Goal: Task Accomplishment & Management: Use online tool/utility

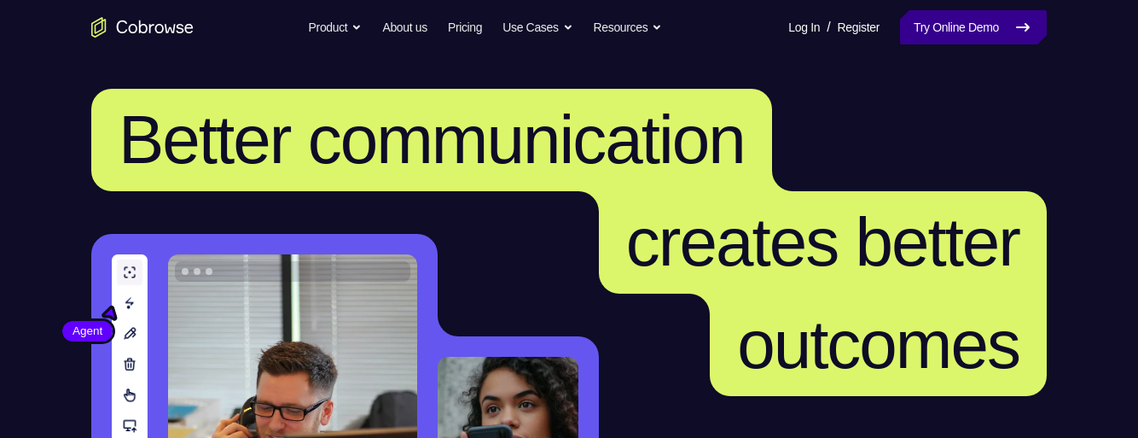
click at [991, 34] on link "Try Online Demo" at bounding box center [973, 27] width 147 height 34
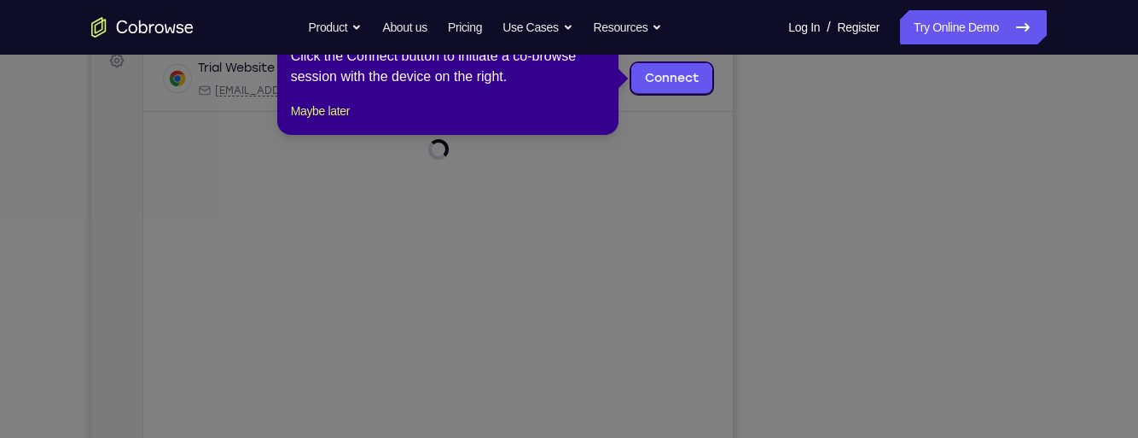
scroll to position [266, 0]
click at [323, 120] on button "Maybe later" at bounding box center [320, 110] width 59 height 20
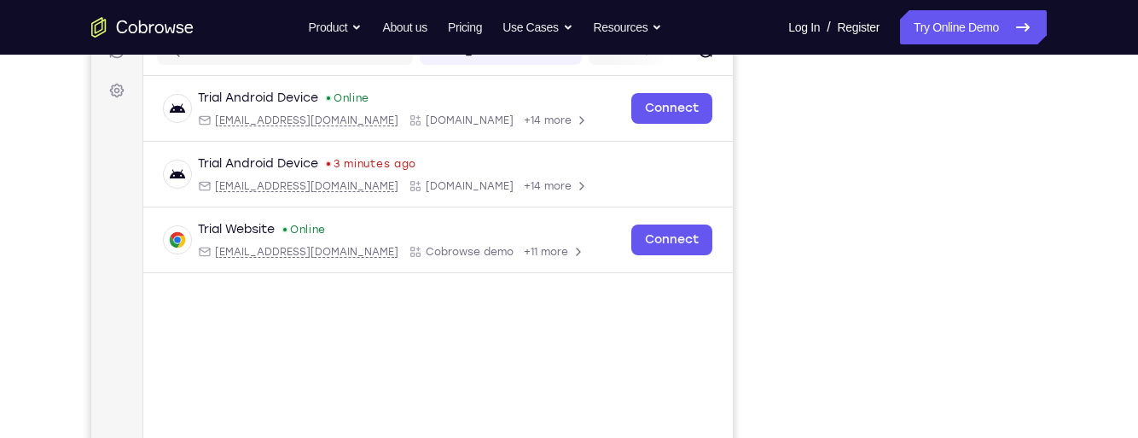
scroll to position [238, 0]
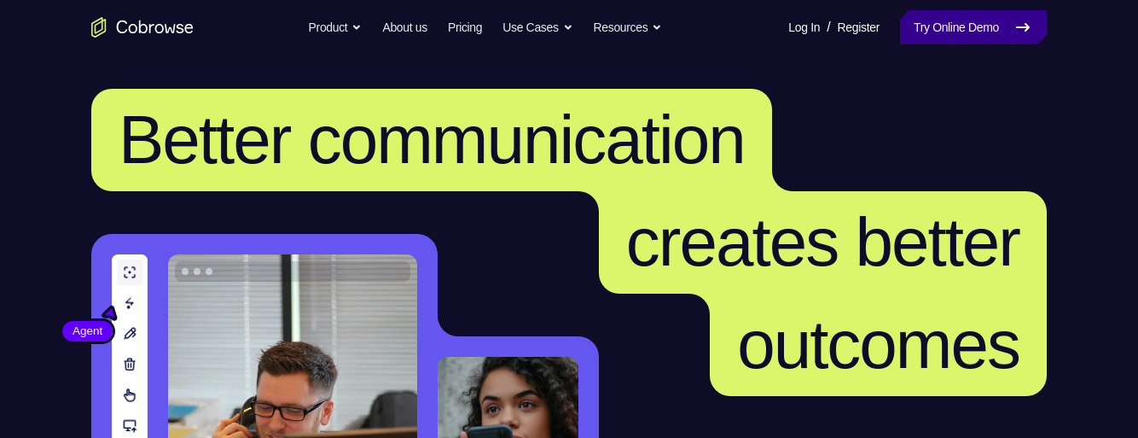
click at [985, 24] on link "Try Online Demo" at bounding box center [973, 27] width 147 height 34
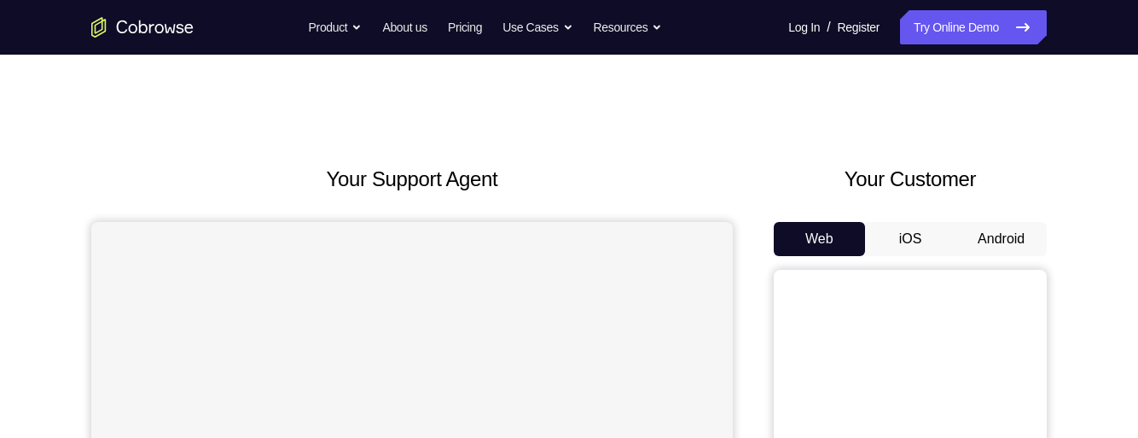
click at [991, 235] on button "Android" at bounding box center [1001, 239] width 91 height 34
